Goal: Transaction & Acquisition: Purchase product/service

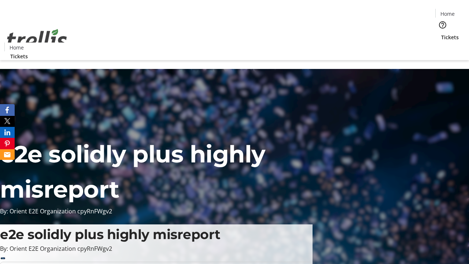
click at [441, 33] on span "Tickets" at bounding box center [450, 37] width 18 height 8
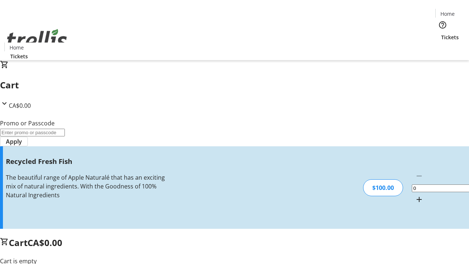
click at [415, 195] on mat-icon "Increment by one" at bounding box center [419, 199] width 9 height 9
type input "1"
type input "FREE"
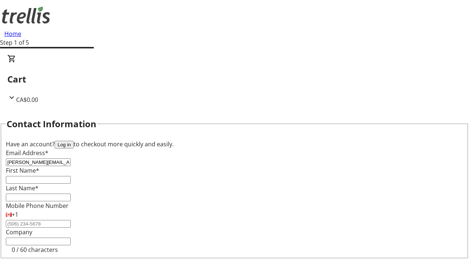
type input "[PERSON_NAME][EMAIL_ADDRESS][DOMAIN_NAME]"
type input "[PERSON_NAME]"
